Goal: Task Accomplishment & Management: Use online tool/utility

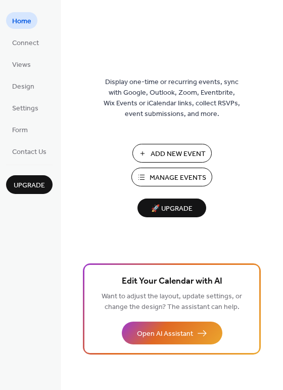
click at [165, 150] on span "Add New Event" at bounding box center [178, 154] width 55 height 11
click at [32, 40] on span "Connect" at bounding box center [25, 43] width 27 height 11
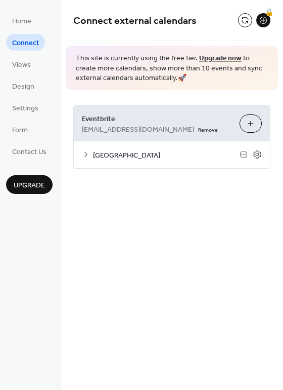
click at [254, 127] on button "Choose Organizers" at bounding box center [251, 123] width 22 height 18
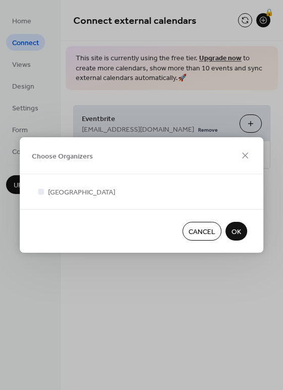
click at [236, 229] on span "OK" at bounding box center [237, 232] width 10 height 11
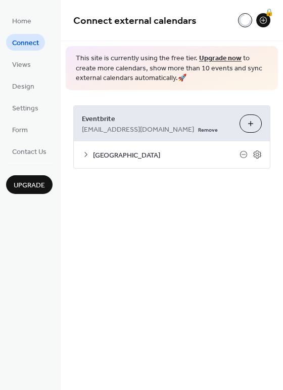
click at [191, 154] on span "[GEOGRAPHIC_DATA]" at bounding box center [166, 155] width 147 height 11
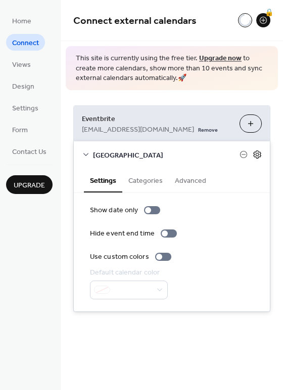
click at [260, 153] on icon at bounding box center [257, 154] width 9 height 9
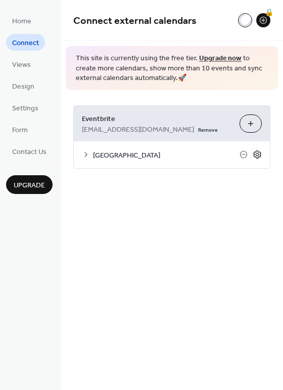
click at [260, 153] on icon at bounding box center [257, 154] width 9 height 9
